Goal: Communication & Community: Answer question/provide support

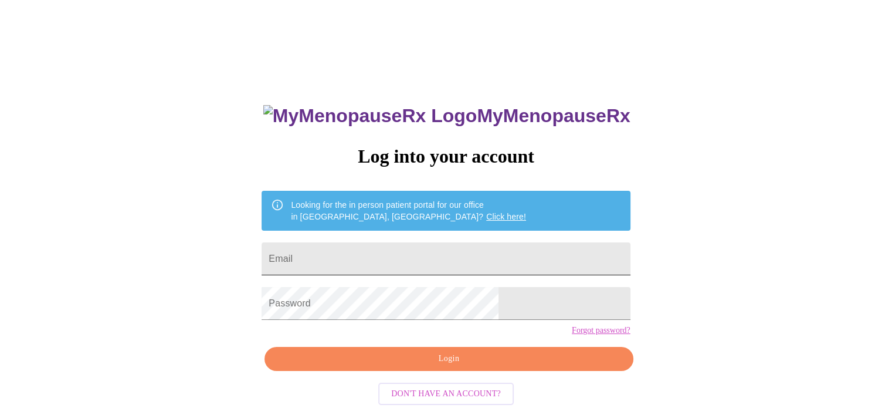
click at [508, 252] on input "Email" at bounding box center [446, 258] width 368 height 33
type input "abbey.leigh.mcneal@gmail.com"
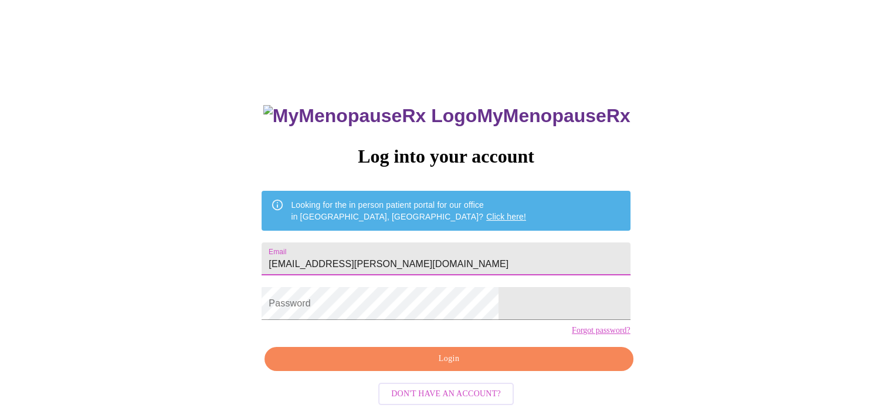
click at [464, 259] on input "abbey.leigh.mcneal@gmail.com" at bounding box center [446, 258] width 368 height 33
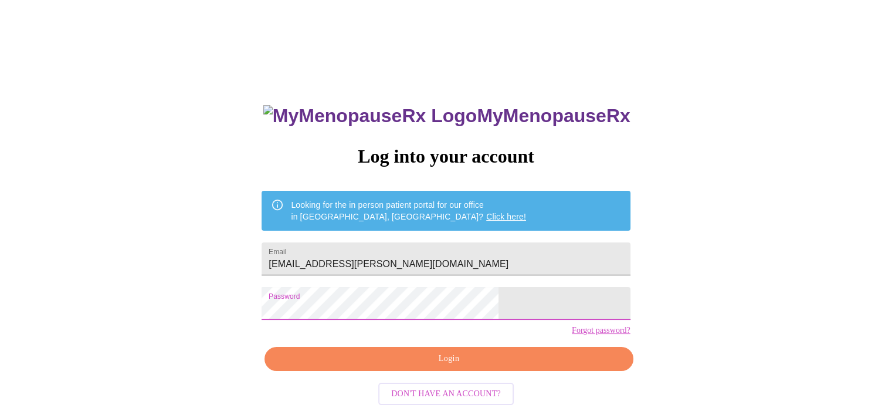
click at [401, 263] on input "abbey.leigh.mcneal@gmail.com" at bounding box center [446, 258] width 368 height 33
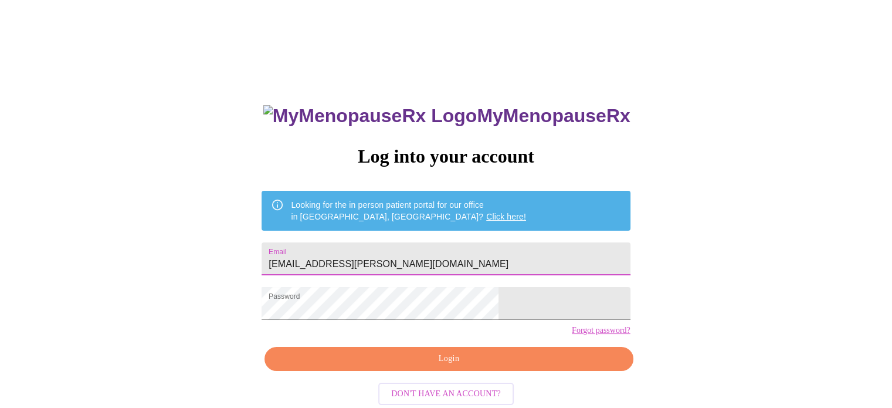
drag, startPoint x: 508, startPoint y: 257, endPoint x: 241, endPoint y: 265, distance: 266.5
click at [241, 265] on div "MyMenopauseRx Log into your account Looking for the in person patient portal fo…" at bounding box center [446, 249] width 883 height 489
type input "\"
click at [425, 262] on input "Email" at bounding box center [446, 258] width 368 height 33
click at [395, 242] on input "Email" at bounding box center [446, 258] width 368 height 33
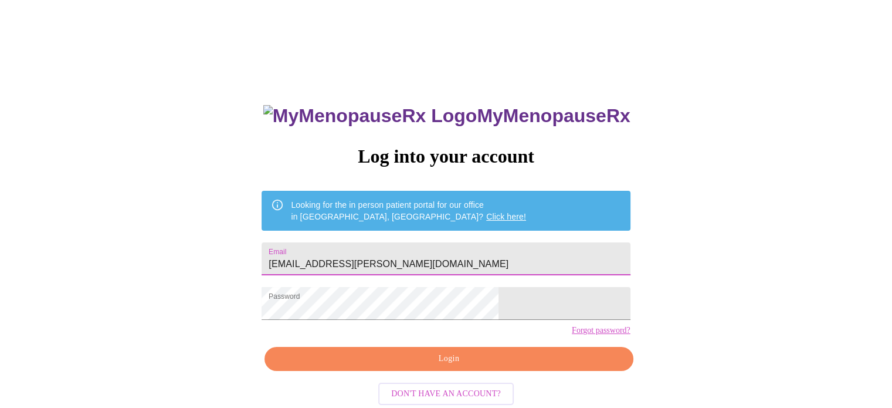
type input "abbey.leigh.jacobs@gmail.com"
click at [441, 366] on span "Login" at bounding box center [448, 358] width 341 height 15
click at [441, 381] on div "MyMenopauseRx Log into your account Looking for the in person patient portal fo…" at bounding box center [446, 290] width 392 height 408
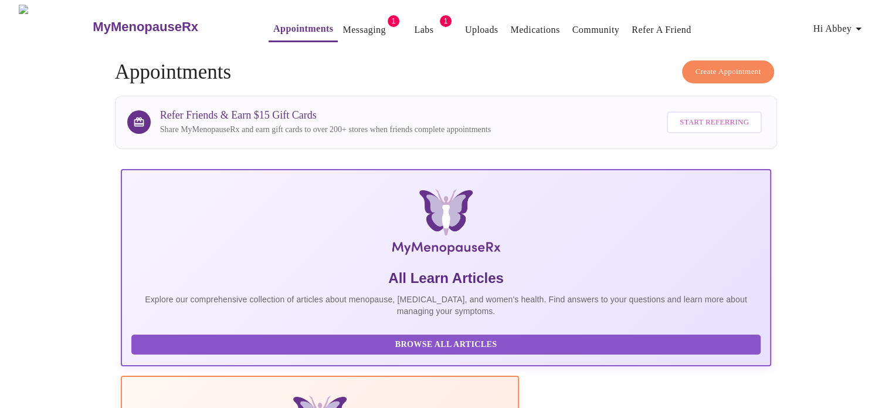
click at [343, 25] on link "Messaging" at bounding box center [364, 30] width 43 height 16
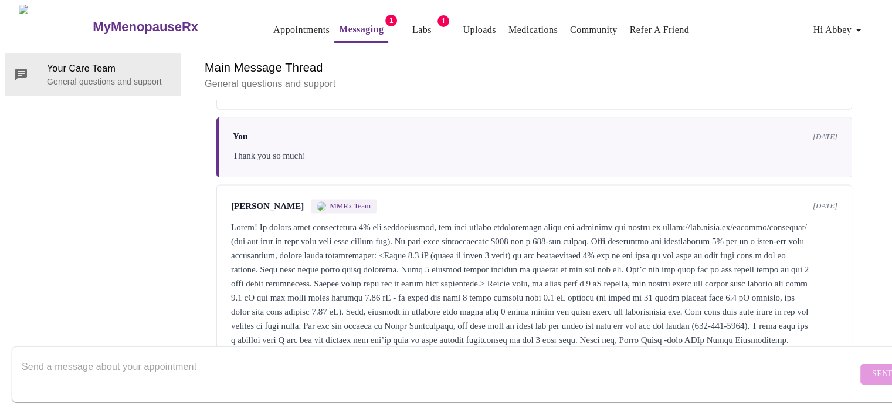
scroll to position [1654, 0]
drag, startPoint x: 257, startPoint y: 180, endPoint x: 306, endPoint y: 177, distance: 49.4
click at [306, 220] on div at bounding box center [534, 283] width 607 height 127
copy div "www.rxfor.me"
